Goal: Transaction & Acquisition: Purchase product/service

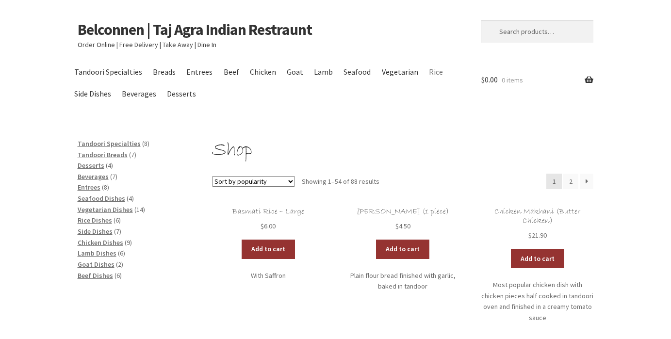
click at [428, 76] on link "Rice" at bounding box center [435, 72] width 23 height 22
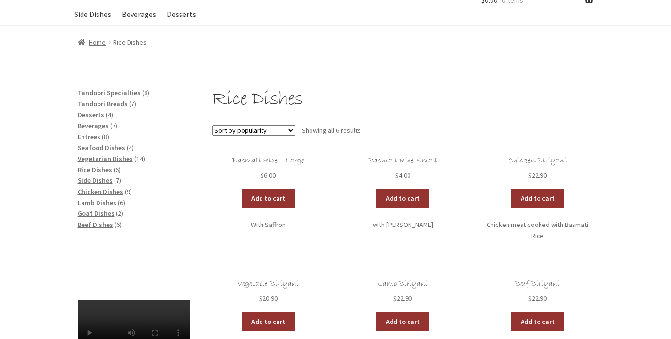
scroll to position [80, 0]
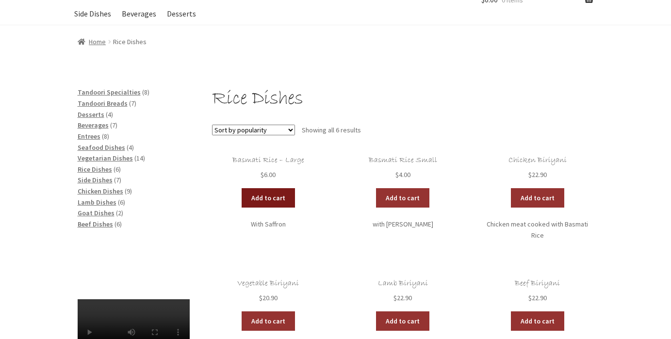
click at [287, 197] on link "Add to cart" at bounding box center [268, 197] width 53 height 19
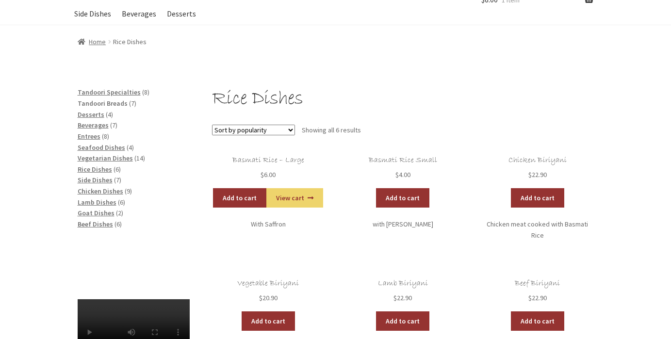
click at [111, 103] on span "Tandoori Breads" at bounding box center [103, 103] width 50 height 9
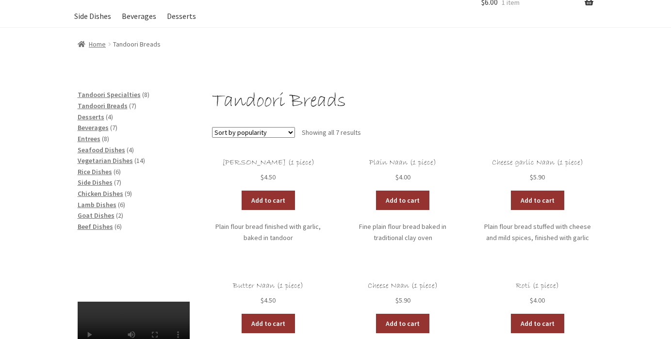
scroll to position [79, 0]
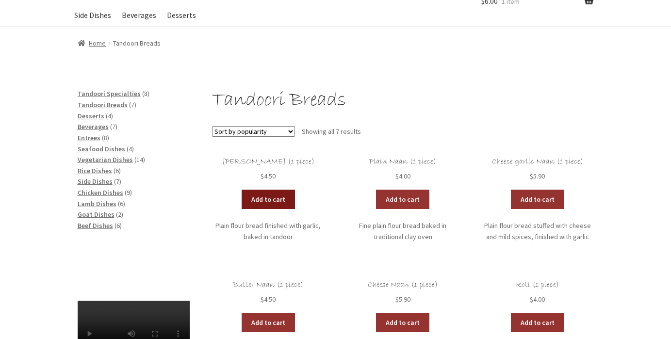
click at [291, 191] on link "Add to cart" at bounding box center [268, 199] width 53 height 19
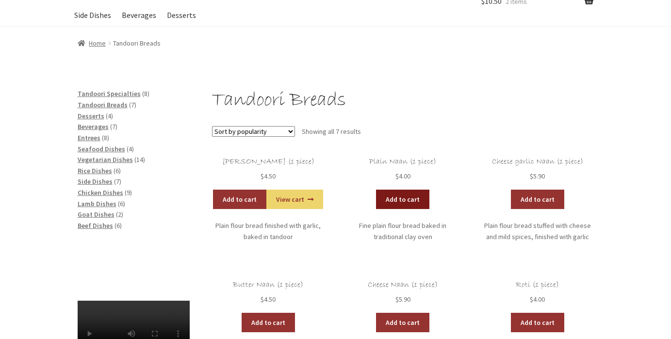
click at [390, 197] on link "Add to cart" at bounding box center [402, 199] width 53 height 19
click at [101, 189] on span "Chicken Dishes" at bounding box center [101, 192] width 46 height 9
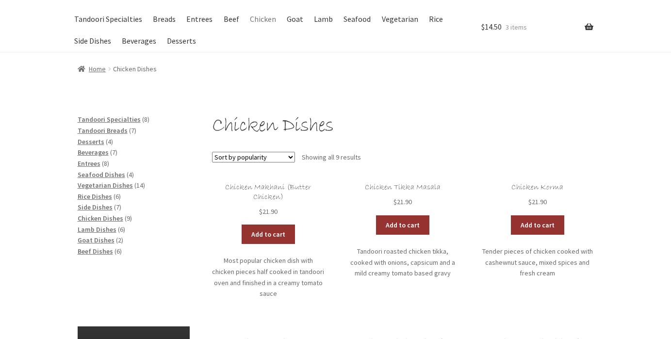
scroll to position [63, 0]
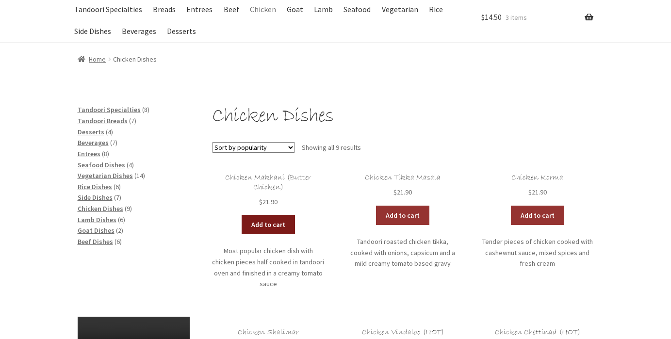
click at [272, 225] on link "Add to cart" at bounding box center [268, 224] width 53 height 19
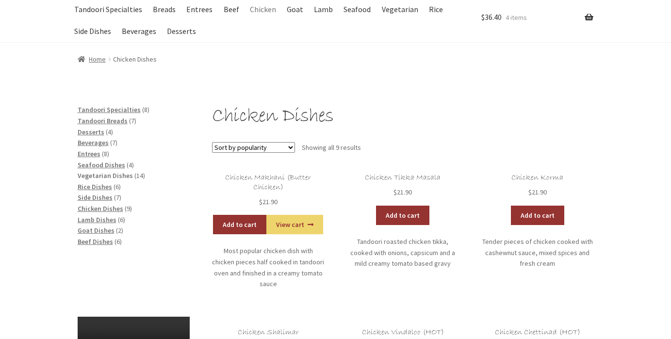
click at [119, 175] on span "Vegetarian Dishes" at bounding box center [105, 175] width 55 height 9
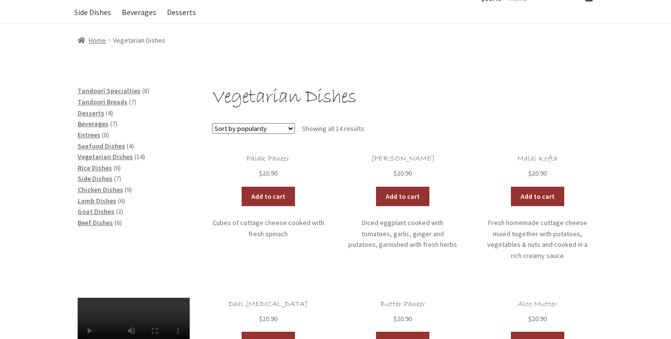
scroll to position [83, 0]
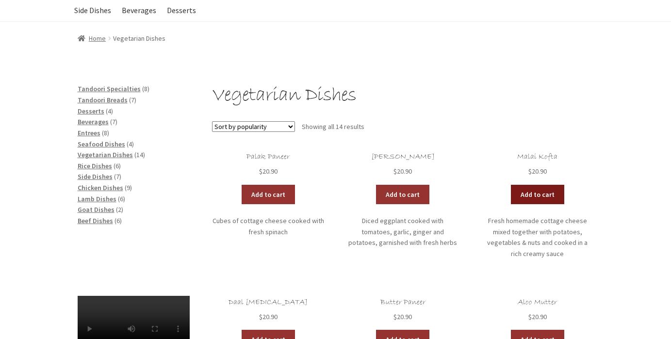
click at [551, 189] on link "Add to cart" at bounding box center [537, 194] width 53 height 19
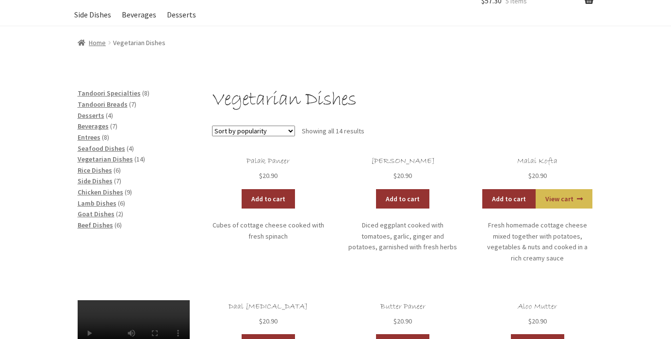
scroll to position [79, 0]
click at [551, 189] on link "View cart" at bounding box center [564, 198] width 57 height 19
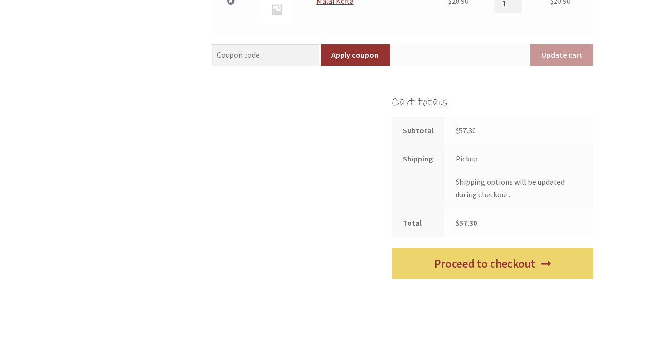
scroll to position [477, 0]
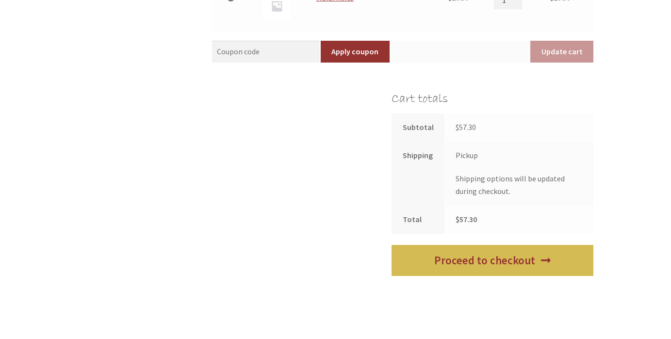
click at [445, 251] on link "Proceed to checkout" at bounding box center [493, 261] width 202 height 32
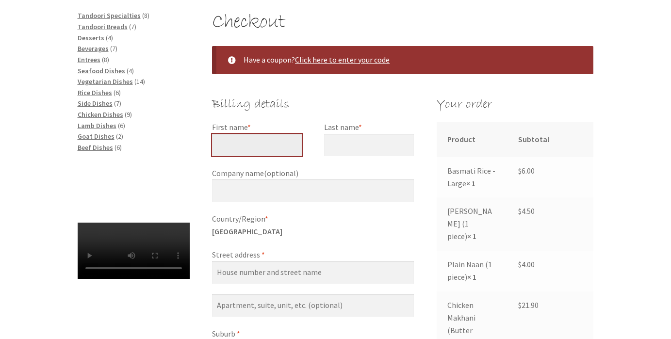
scroll to position [157, 0]
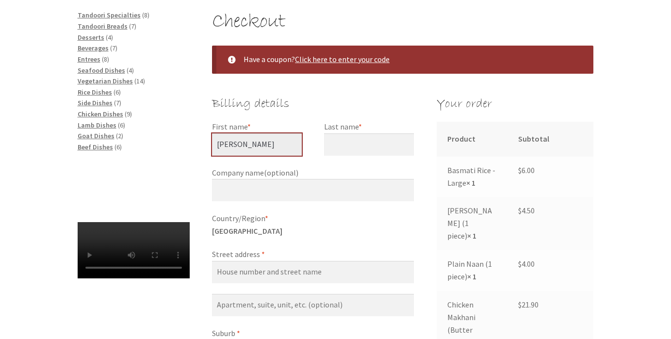
type input "[PERSON_NAME]"
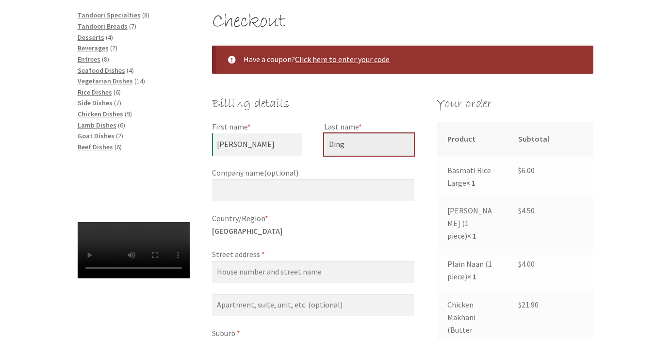
type input "Ding"
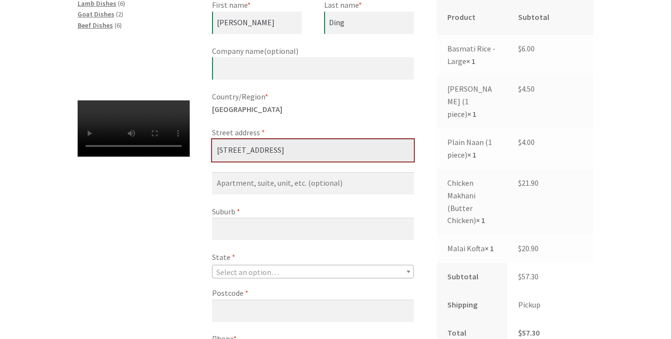
scroll to position [324, 0]
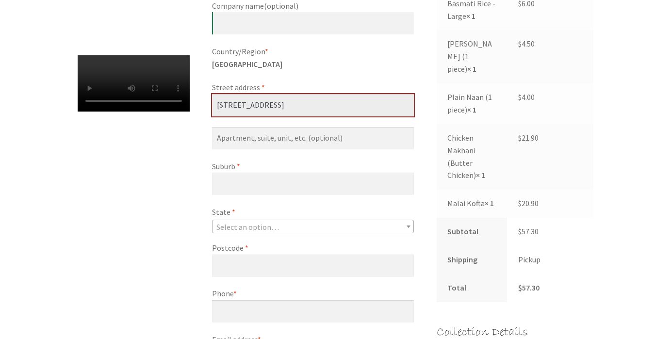
type input "[STREET_ADDRESS]"
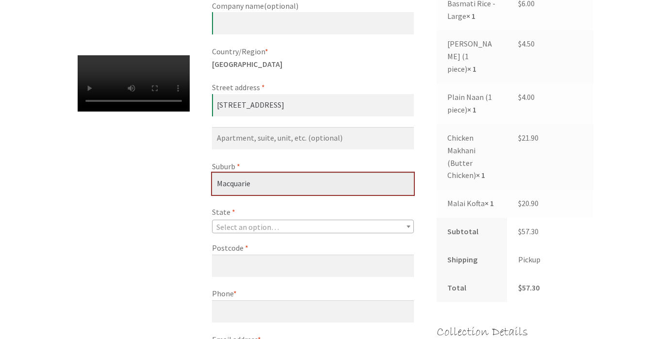
type input "Macquarie"
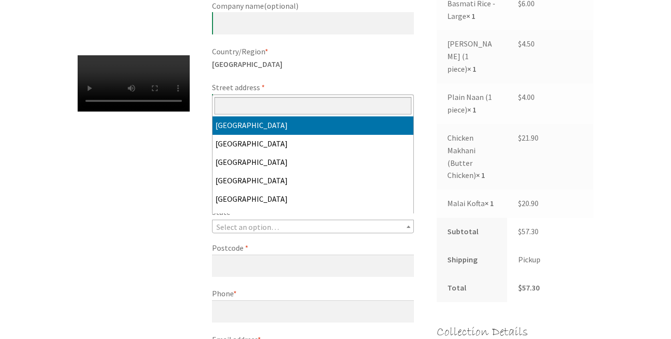
click at [255, 228] on span "Select an option…" at bounding box center [313, 227] width 201 height 14
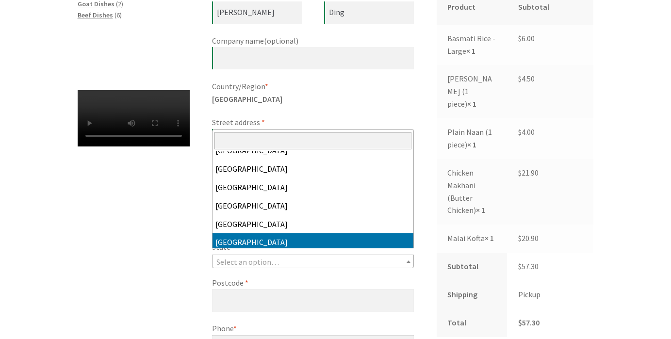
scroll to position [0, 0]
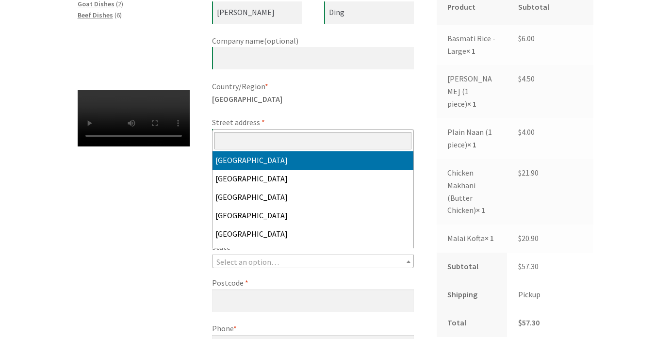
select select "ACT"
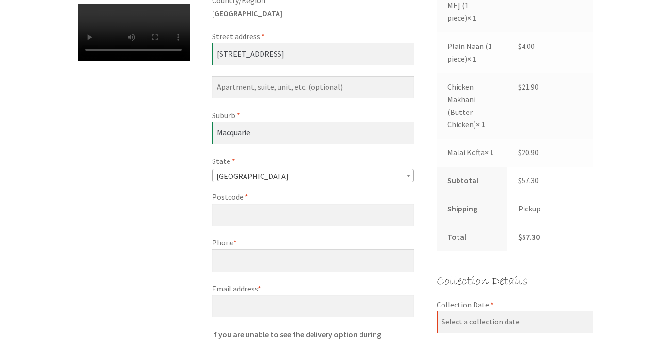
scroll to position [380, 0]
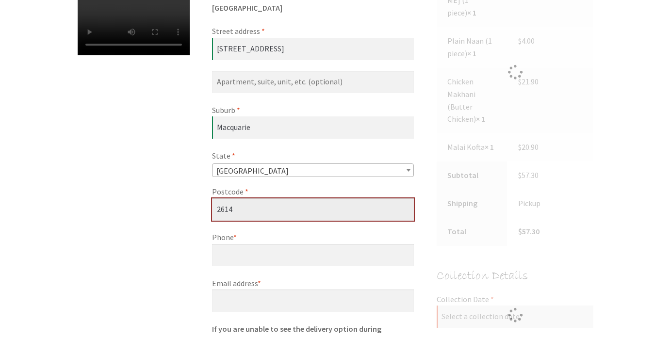
type input "2614"
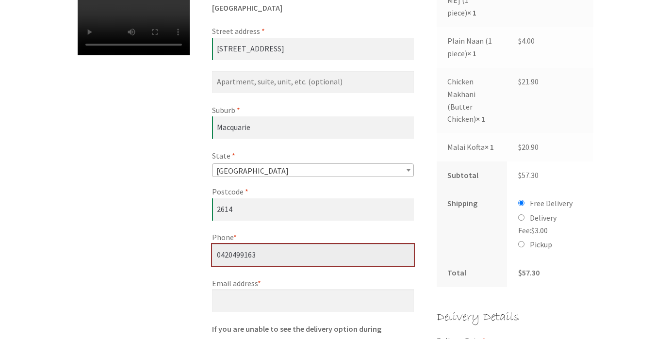
type input "0420499163"
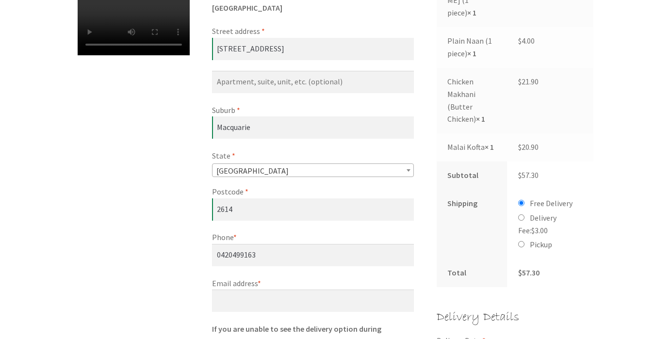
click at [179, 262] on div "Checkout Have a coupon? Click here to enter your code Coupon: Apply coupon Bill…" at bounding box center [335, 328] width 557 height 1082
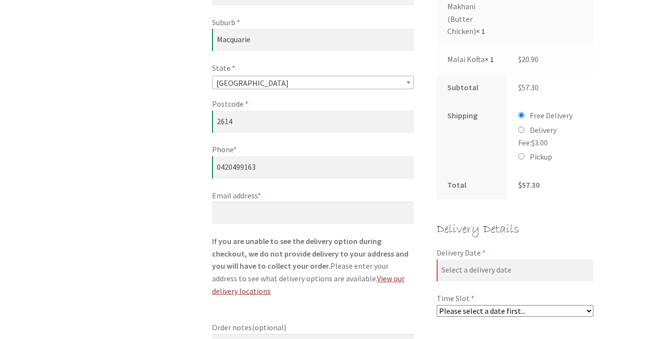
scroll to position [478, 0]
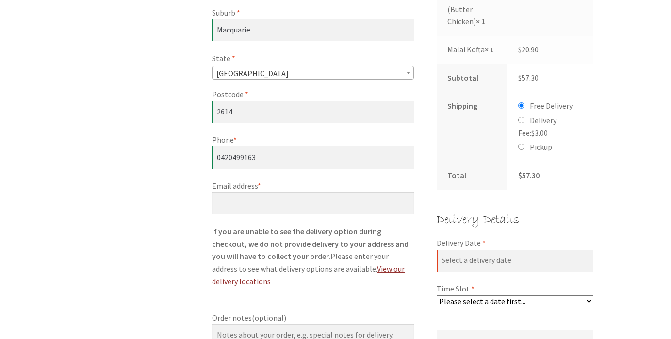
click at [248, 208] on div "Billing details First name * [PERSON_NAME] Last name * Ding Company name (optio…" at bounding box center [313, 36] width 202 height 526
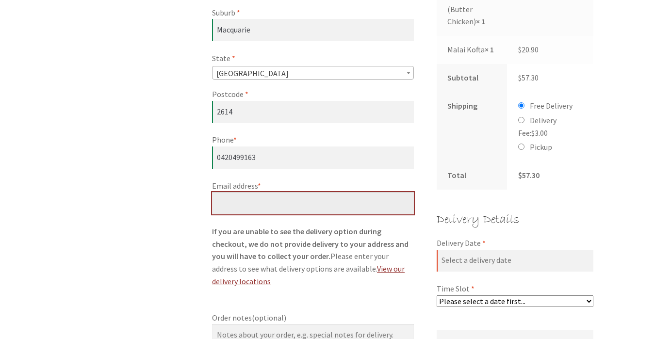
type input "[EMAIL_ADDRESS][DOMAIN_NAME]"
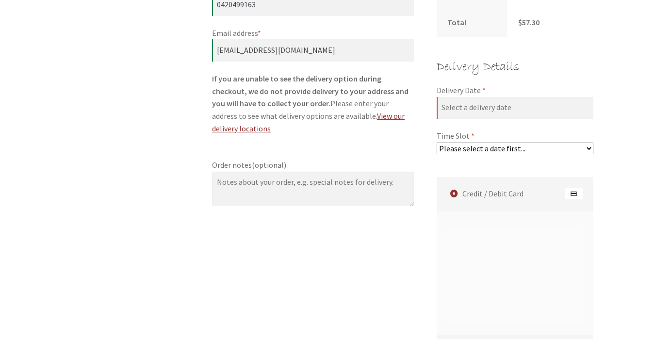
scroll to position [635, 0]
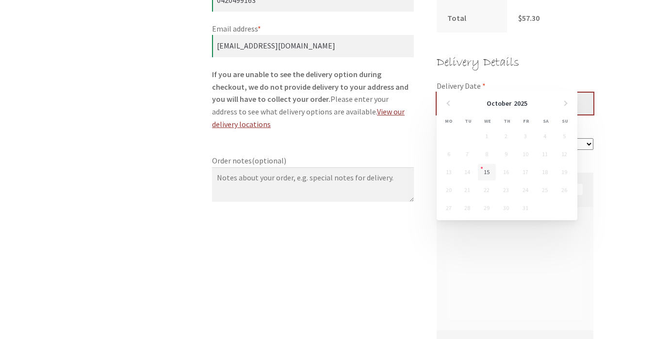
click at [520, 93] on input "Delivery Date *" at bounding box center [515, 104] width 157 height 22
click at [485, 171] on link "15" at bounding box center [487, 172] width 18 height 16
type input "[DATE]"
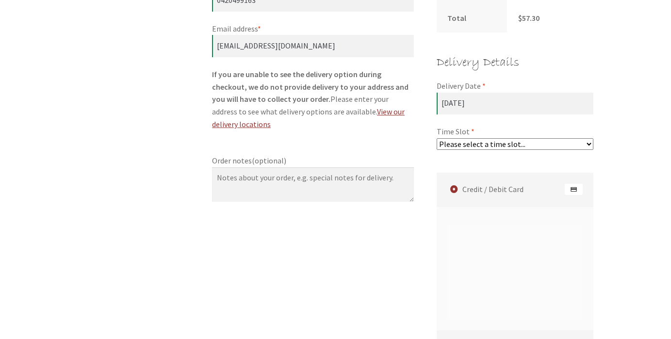
select select "60c2ef62db861/2|0.00"
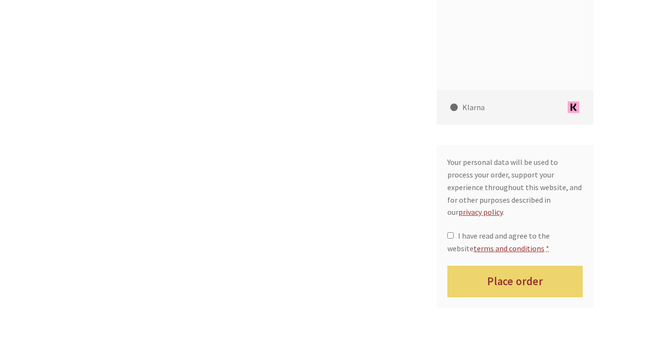
scroll to position [877, 0]
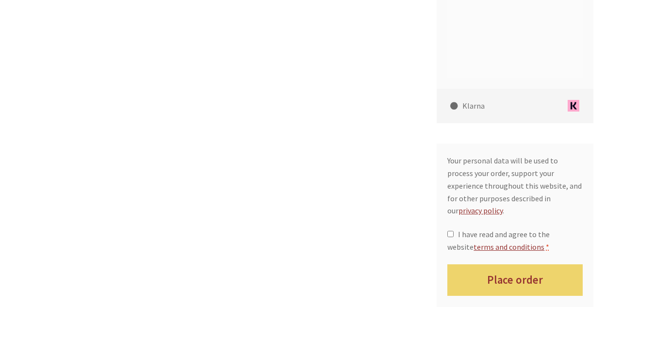
click at [452, 231] on input "I have read and agree to the website terms and conditions *" at bounding box center [450, 234] width 6 height 6
checkbox input "true"
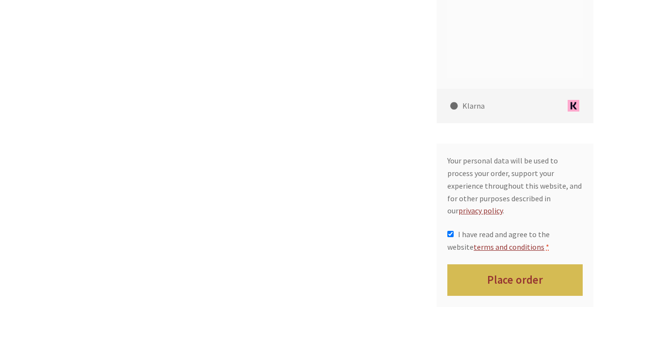
click at [481, 264] on button "Place order" at bounding box center [514, 280] width 135 height 32
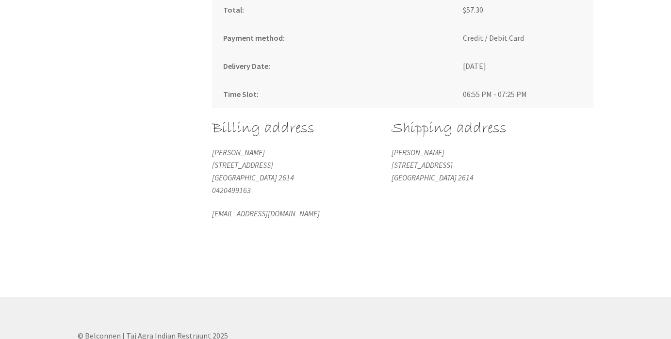
scroll to position [691, 0]
